Goal: Information Seeking & Learning: Learn about a topic

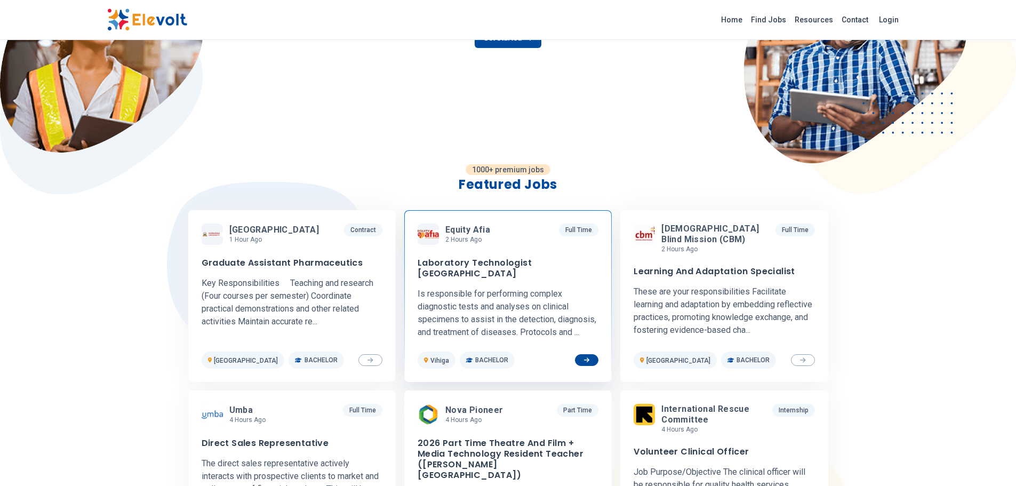
scroll to position [373, 0]
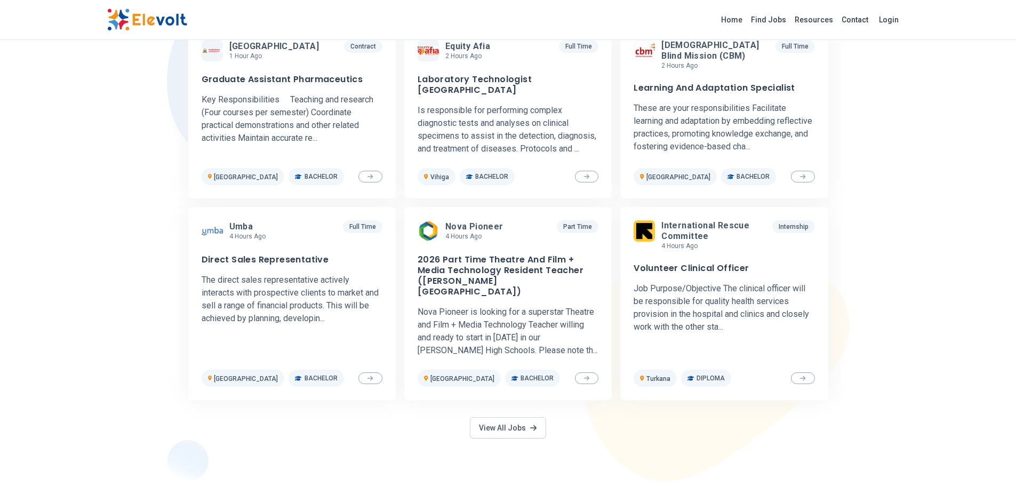
click at [488, 428] on div "1000+ premium jobs Featured Jobs [GEOGRAPHIC_DATA] 1 hour ago [DATE] [DATE] Con…" at bounding box center [508, 230] width 683 height 501
click at [487, 417] on link "View All Jobs" at bounding box center [508, 427] width 76 height 21
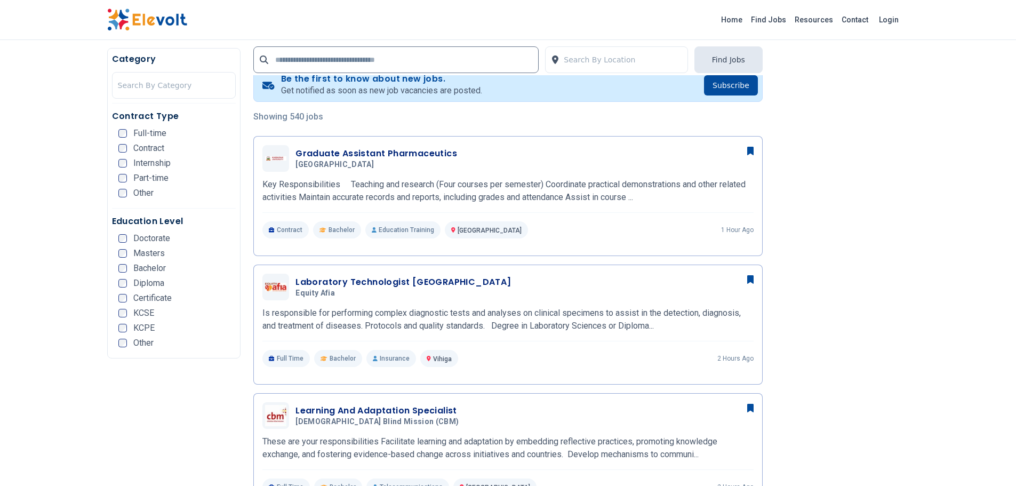
scroll to position [267, 0]
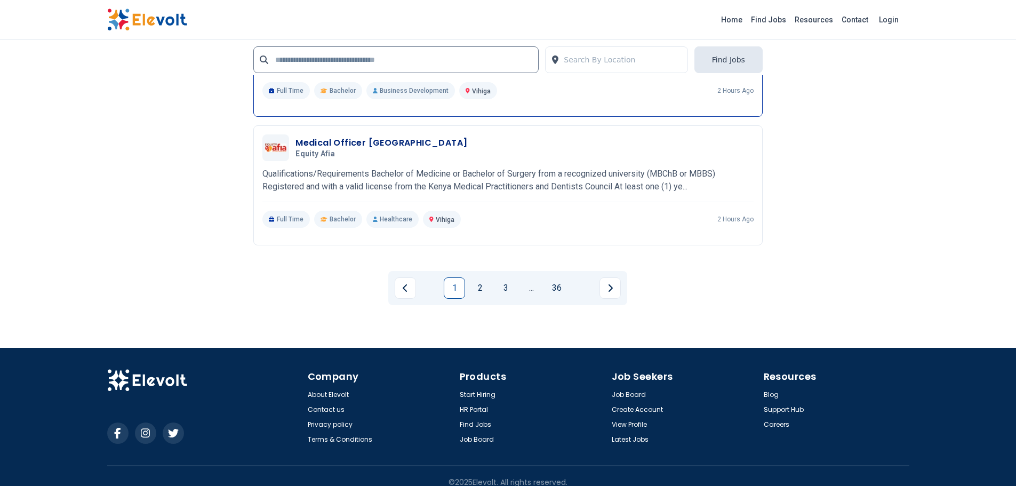
scroll to position [2414, 0]
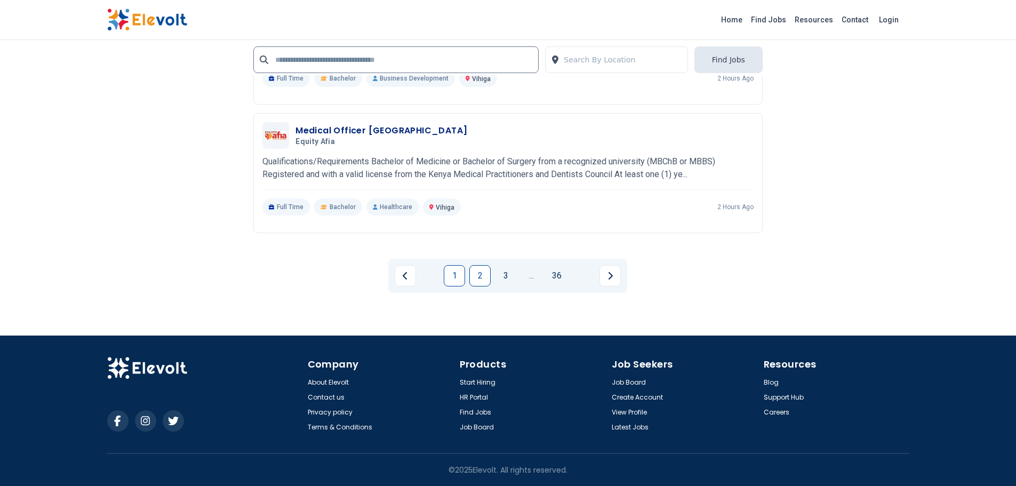
click at [478, 280] on link "2" at bounding box center [479, 275] width 21 height 21
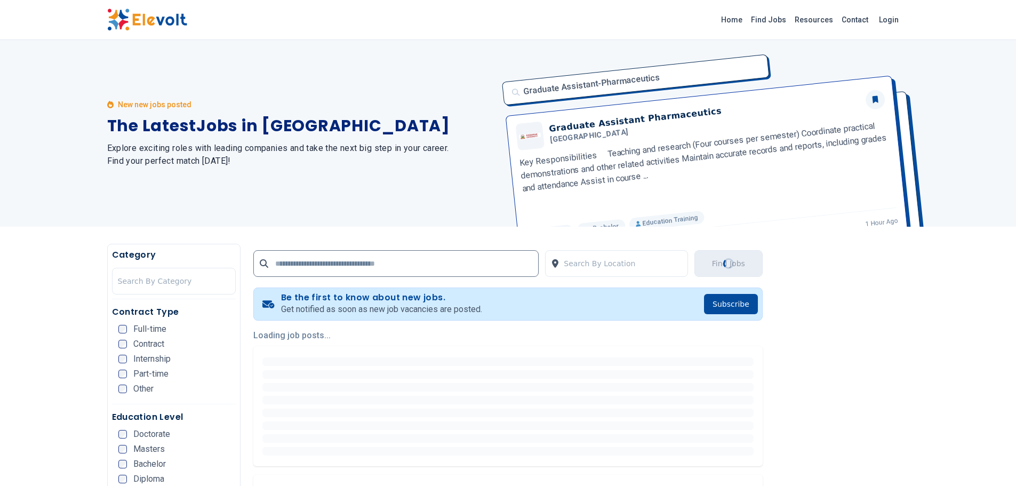
scroll to position [267, 0]
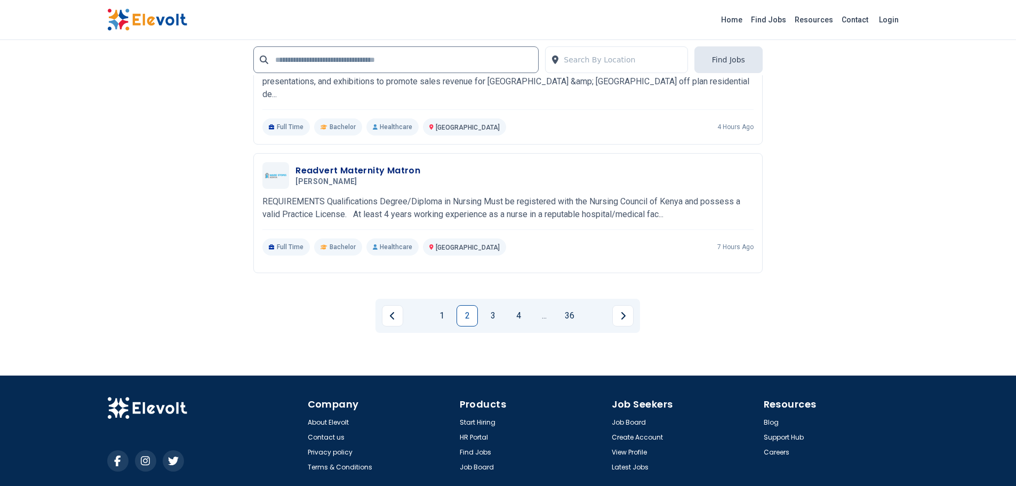
scroll to position [2400, 0]
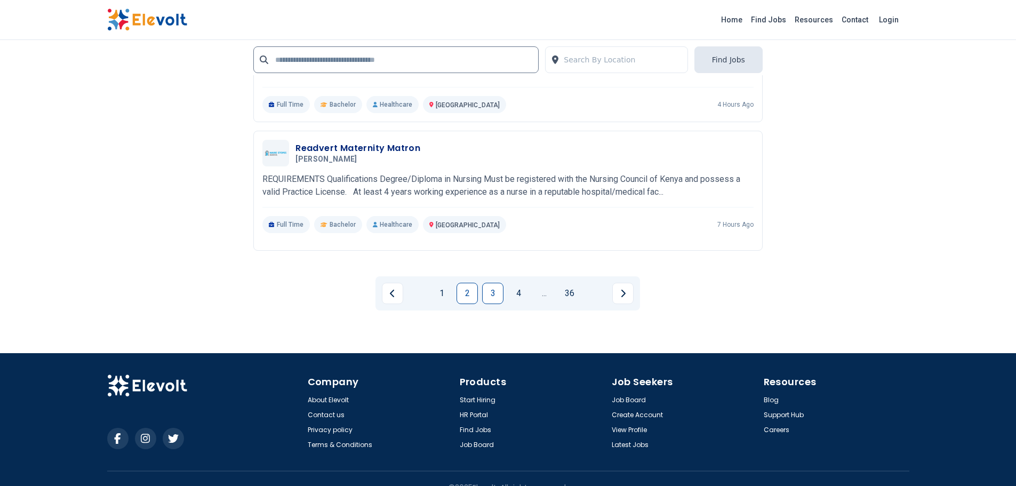
click at [492, 289] on link "3" at bounding box center [492, 293] width 21 height 21
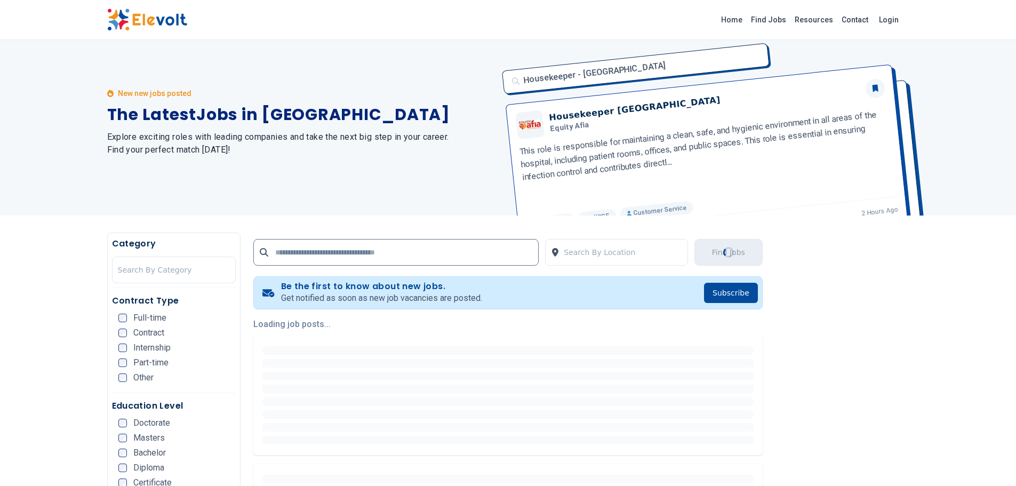
scroll to position [0, 0]
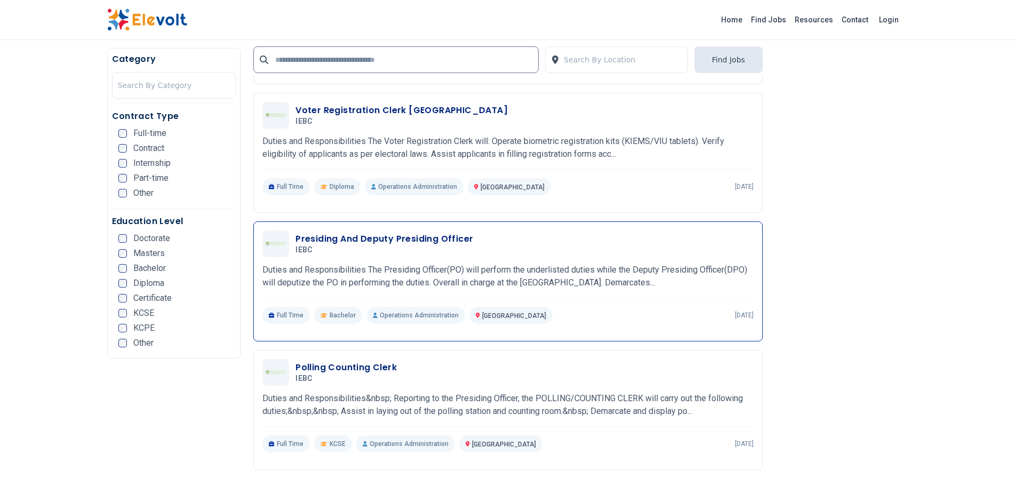
scroll to position [1814, 0]
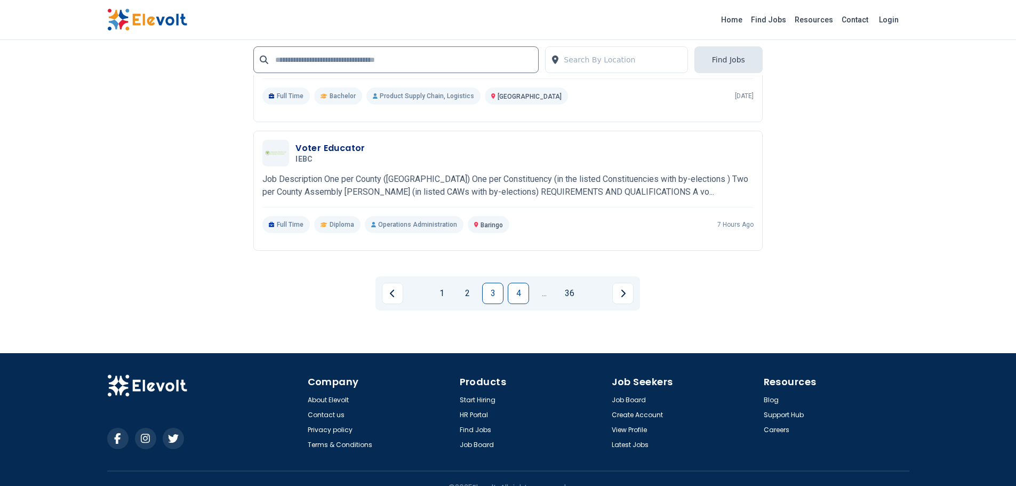
click at [514, 296] on link "4" at bounding box center [518, 293] width 21 height 21
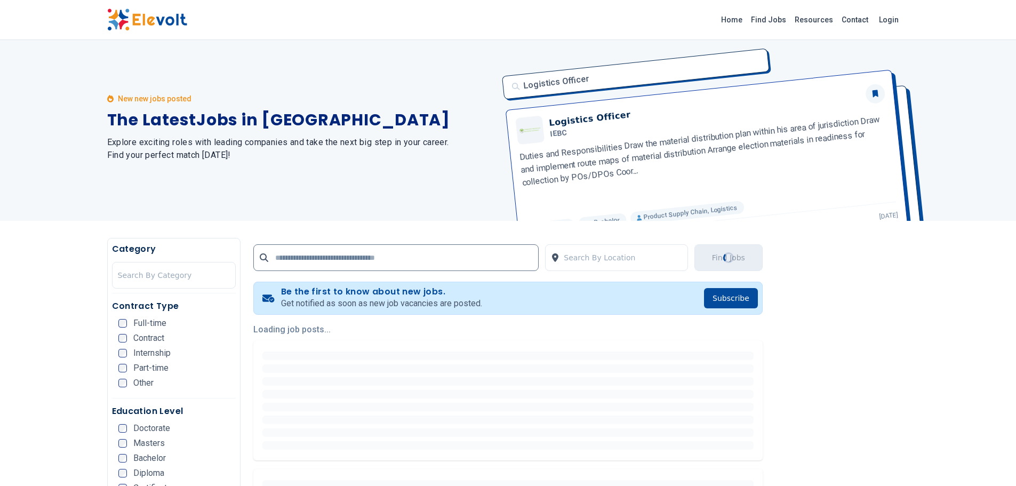
scroll to position [0, 0]
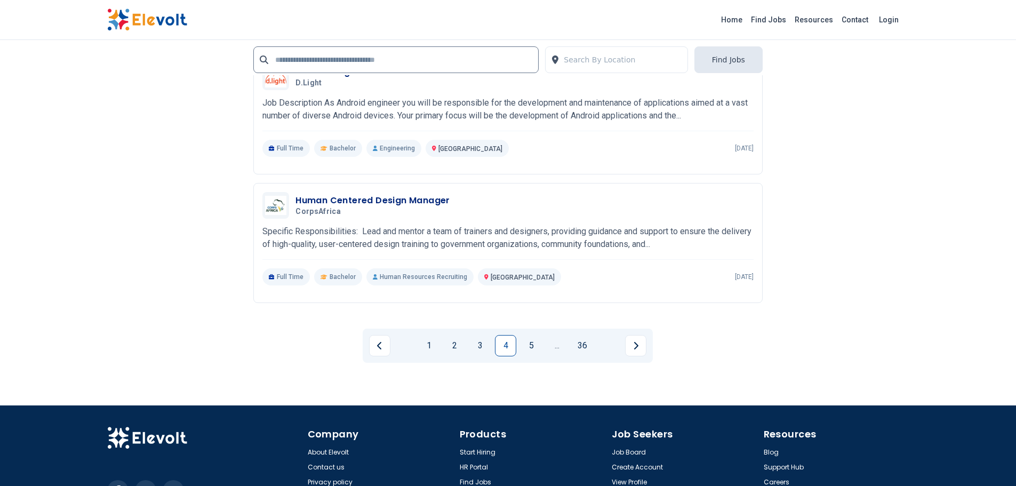
scroll to position [2347, 0]
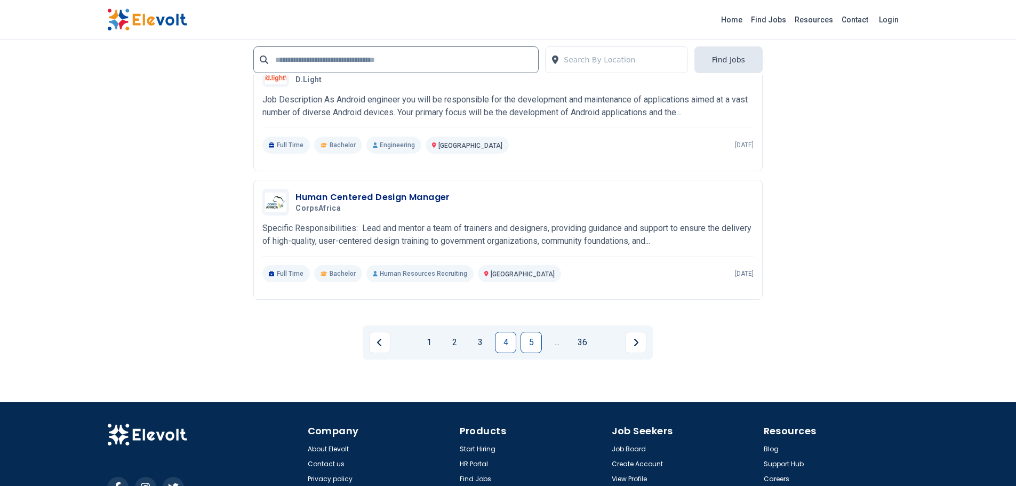
click at [536, 347] on link "5" at bounding box center [531, 342] width 21 height 21
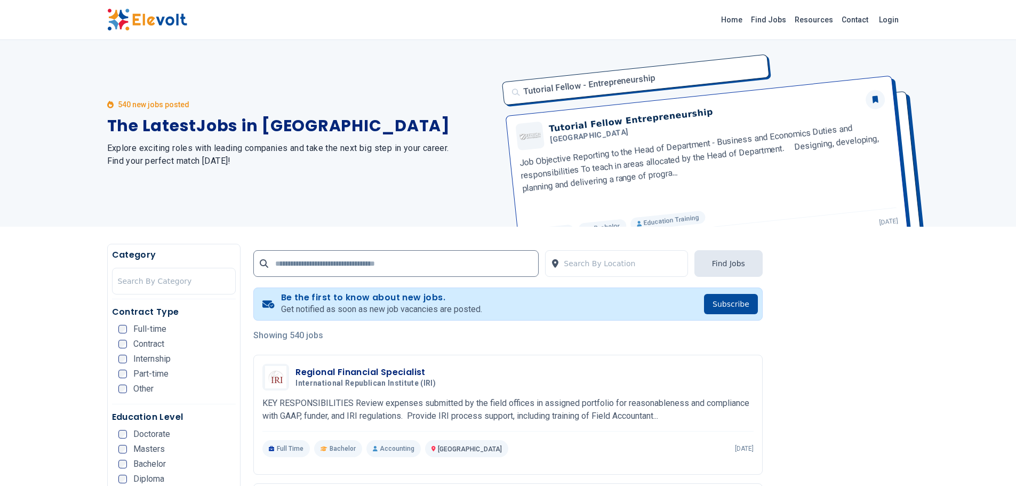
scroll to position [210, 0]
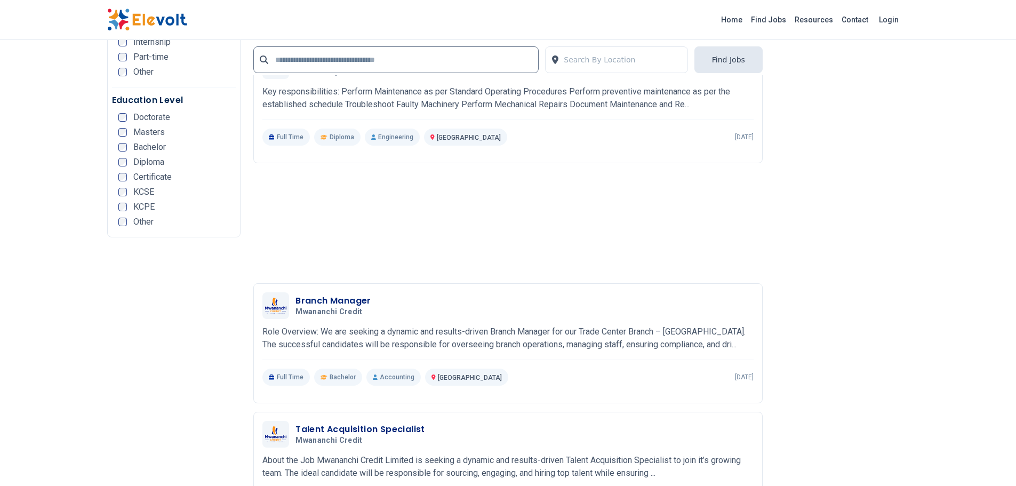
scroll to position [2134, 0]
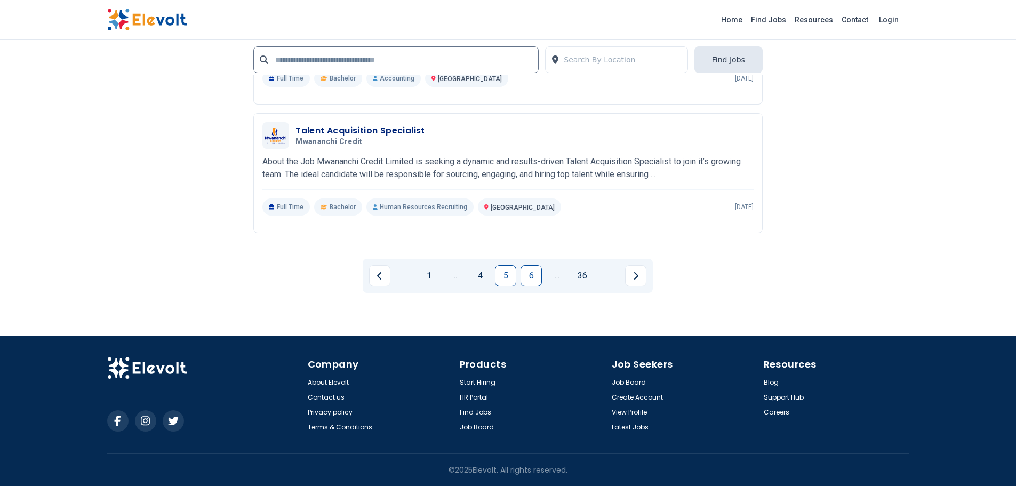
click at [534, 280] on link "6" at bounding box center [531, 275] width 21 height 21
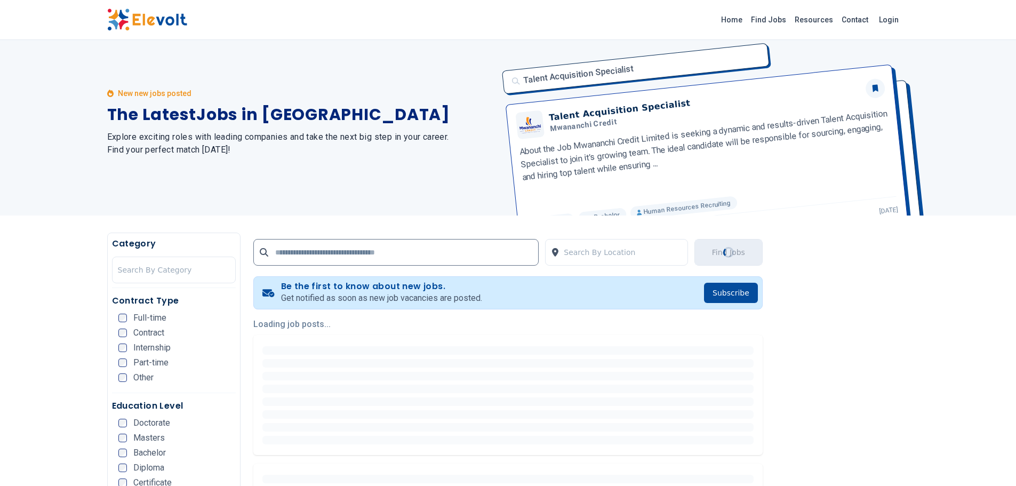
scroll to position [0, 0]
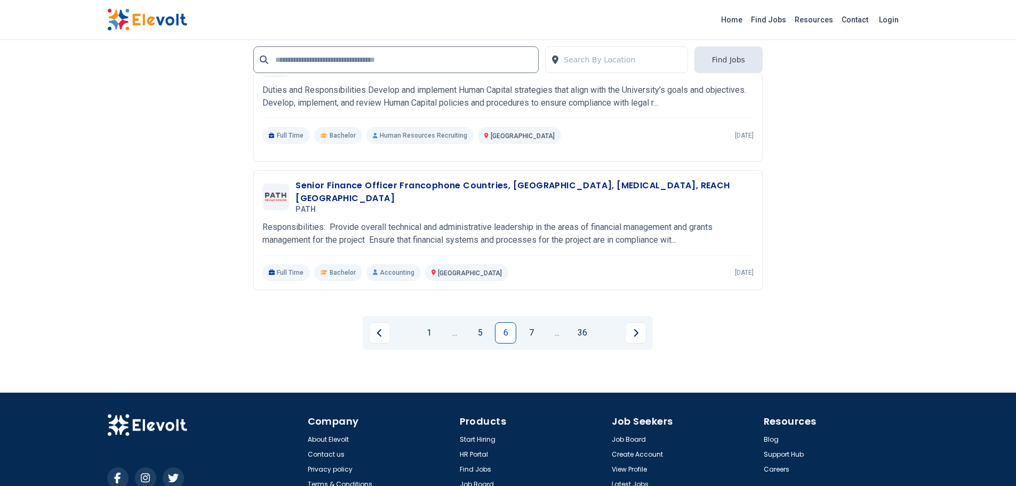
scroll to position [2240, 0]
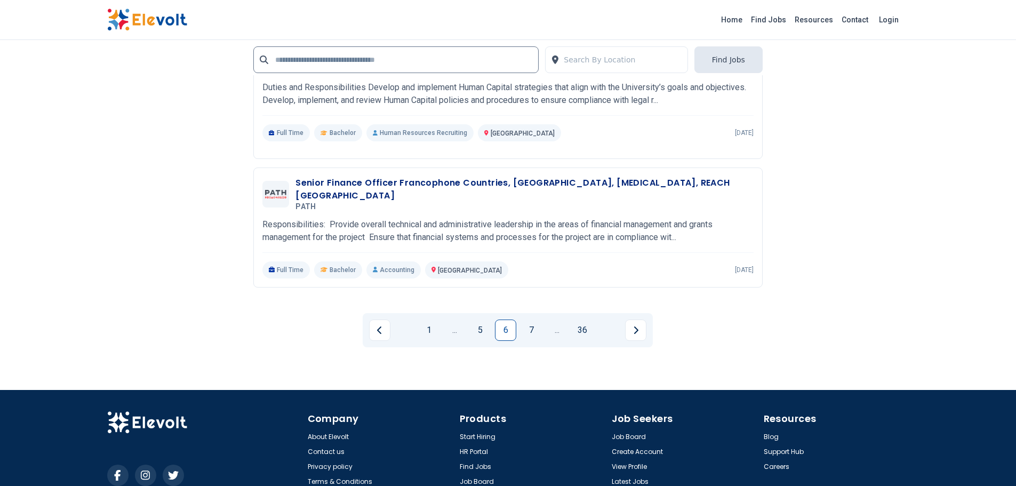
click at [525, 333] on link "7" at bounding box center [531, 330] width 21 height 21
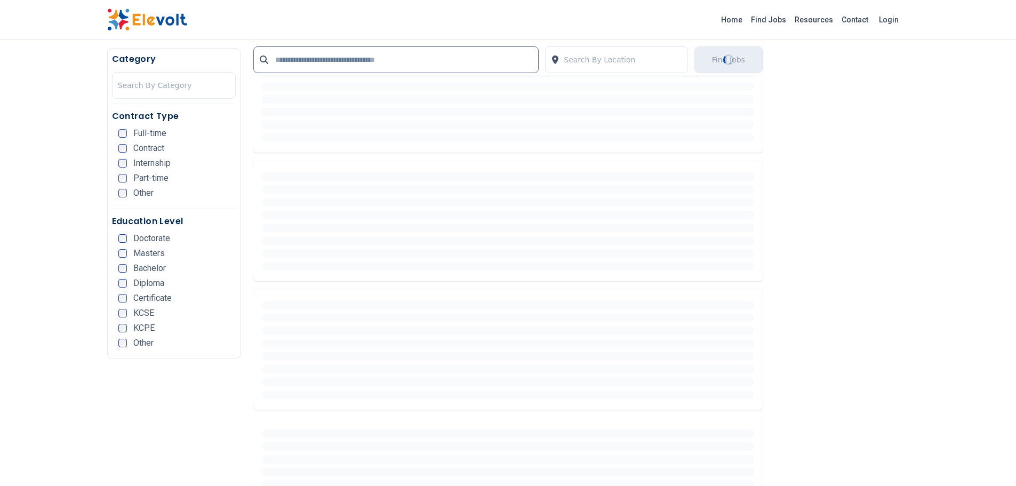
scroll to position [320, 0]
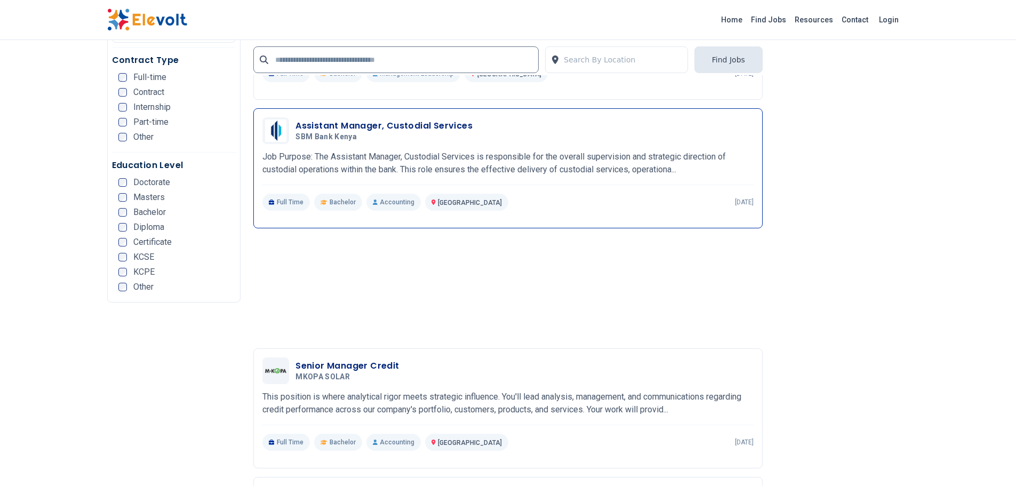
scroll to position [2134, 0]
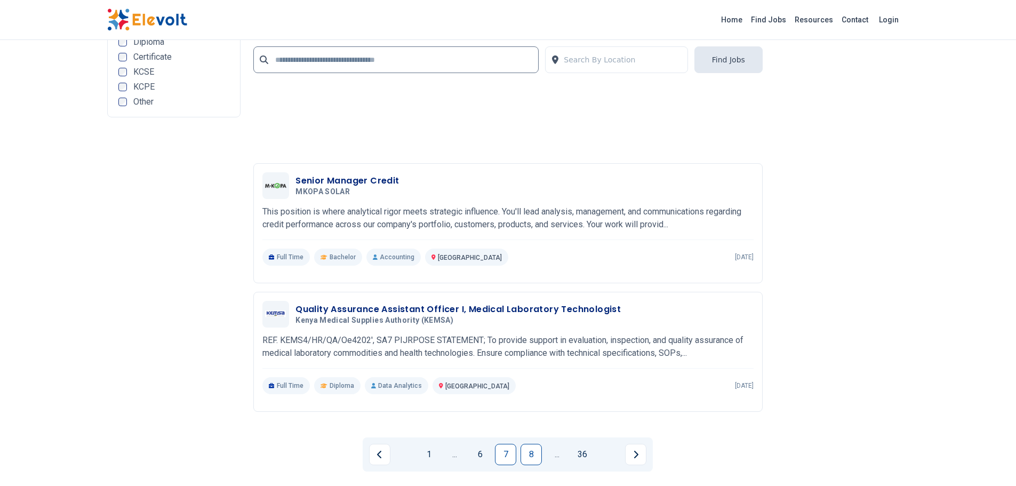
click at [533, 457] on link "8" at bounding box center [531, 454] width 21 height 21
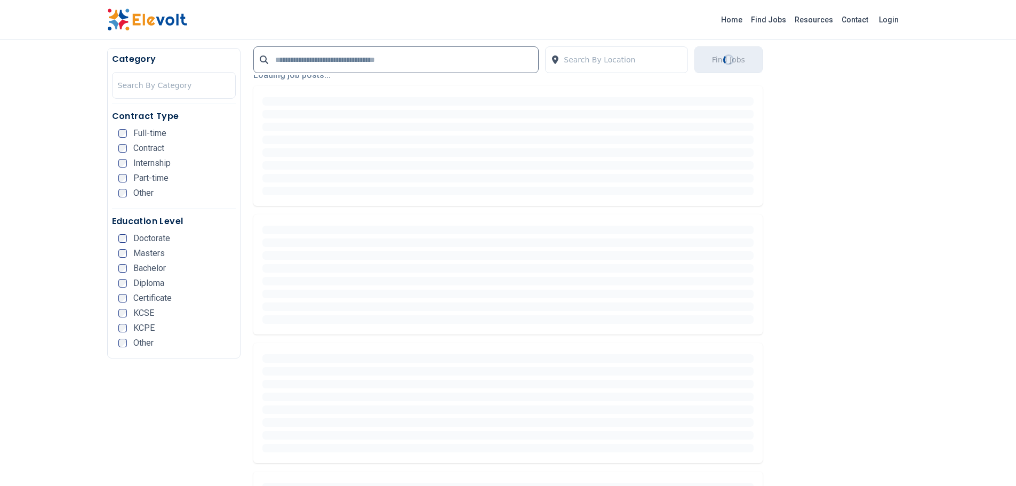
scroll to position [267, 0]
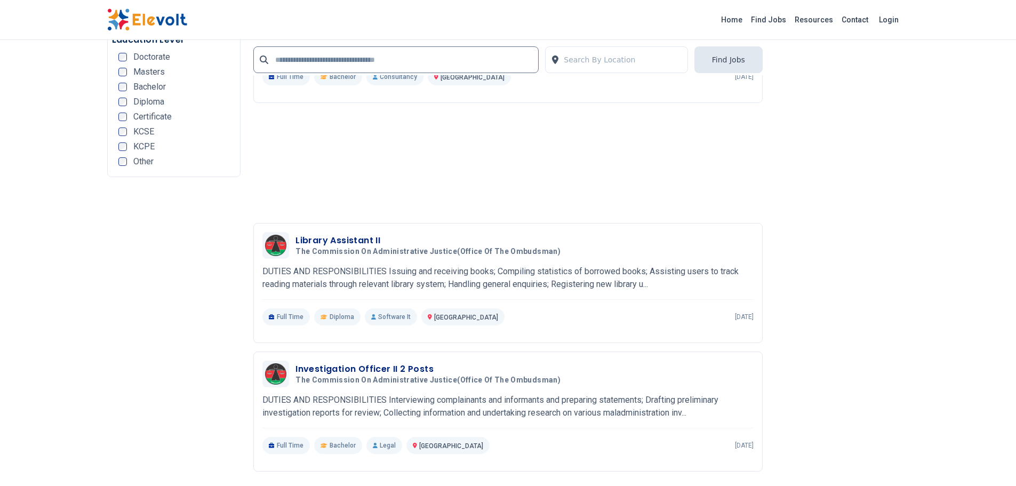
scroll to position [2240, 0]
